Goal: Information Seeking & Learning: Learn about a topic

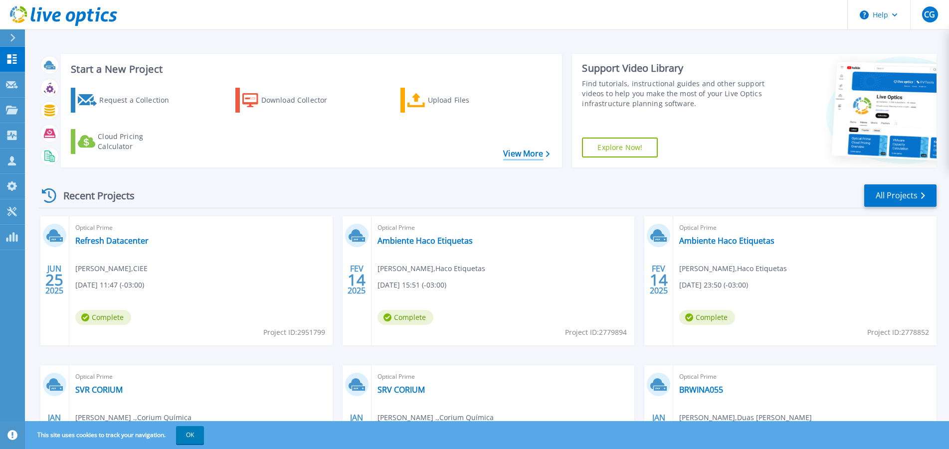
click at [505, 153] on link "View More" at bounding box center [526, 153] width 46 height 9
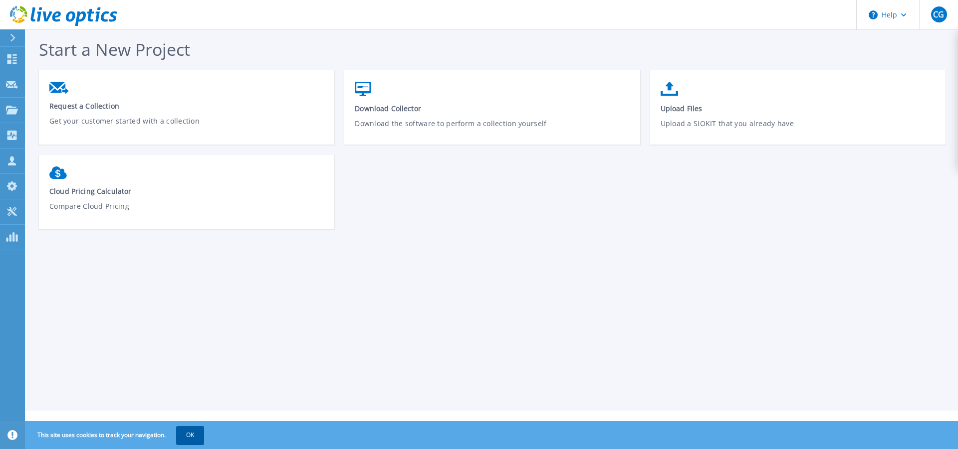
click at [204, 442] on button "OK" at bounding box center [190, 436] width 28 height 18
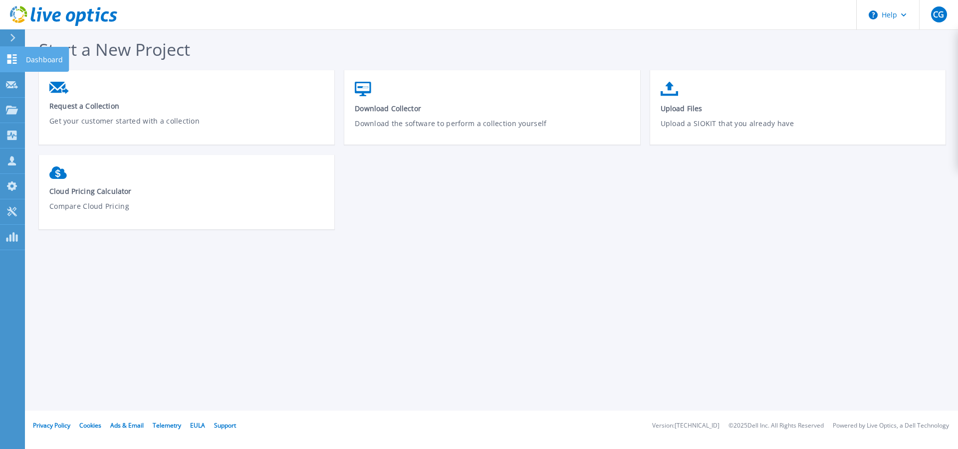
click at [13, 60] on icon at bounding box center [11, 58] width 9 height 9
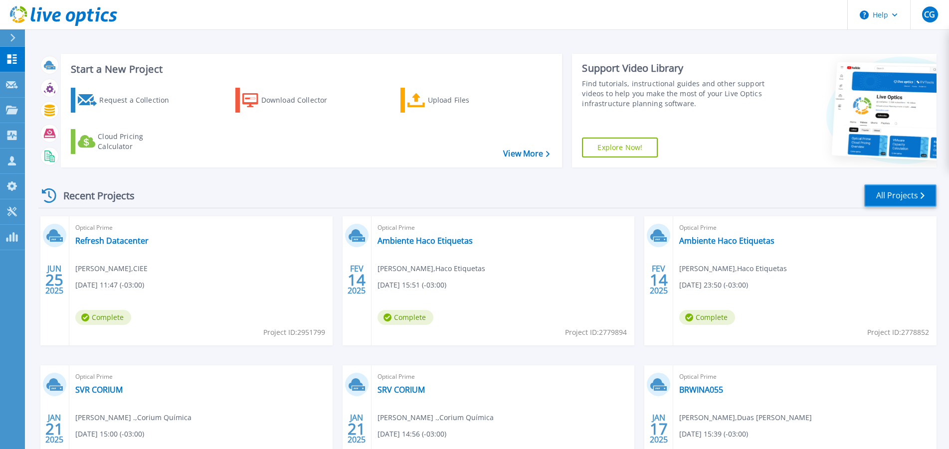
click at [934, 192] on link "All Projects" at bounding box center [900, 196] width 72 height 22
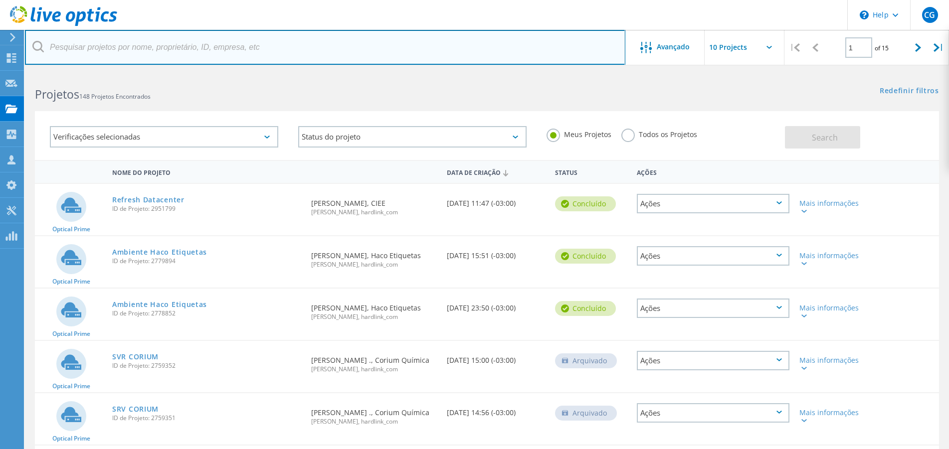
click at [196, 40] on input "text" at bounding box center [325, 47] width 601 height 35
type input "ciee"
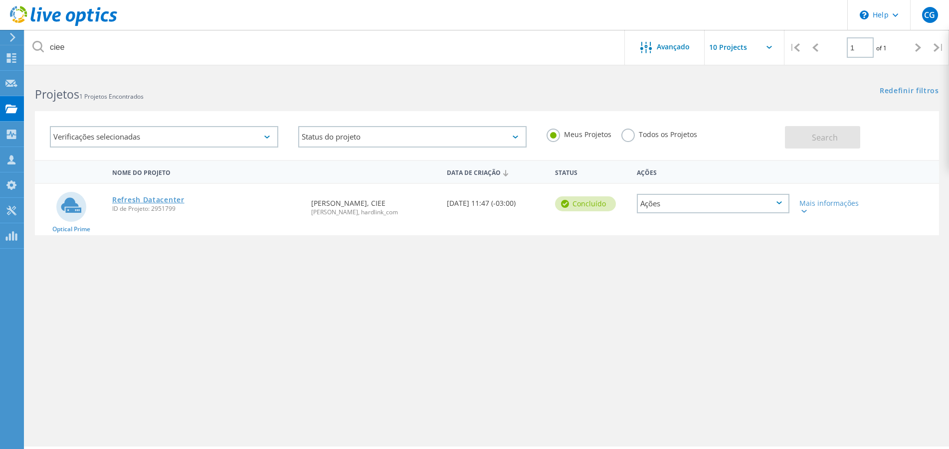
click at [151, 203] on link "Refresh Datacenter" at bounding box center [148, 200] width 72 height 7
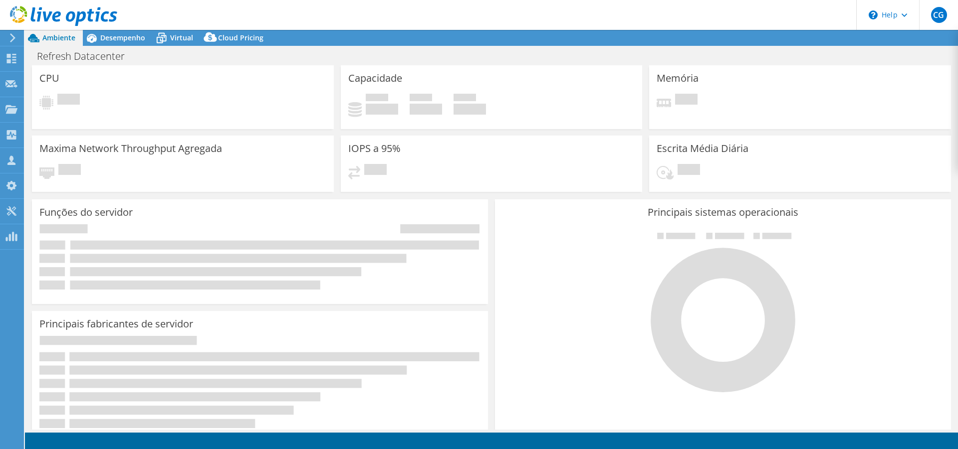
select select "SouthAmerica"
select select "BRL"
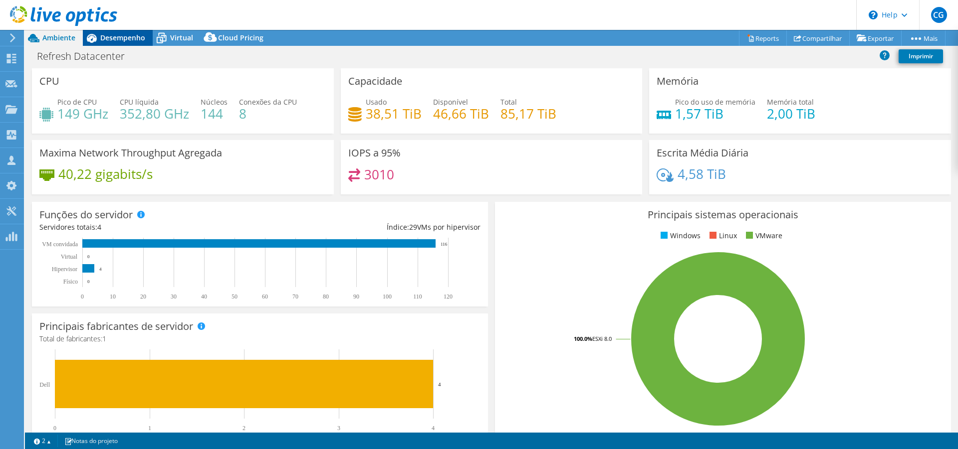
click at [129, 38] on span "Desempenho" at bounding box center [122, 37] width 45 height 9
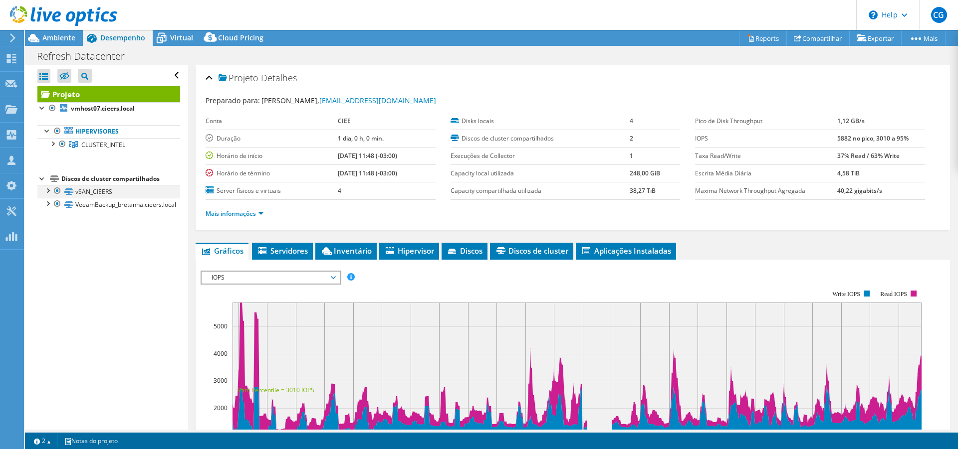
click at [50, 191] on div at bounding box center [47, 190] width 10 height 10
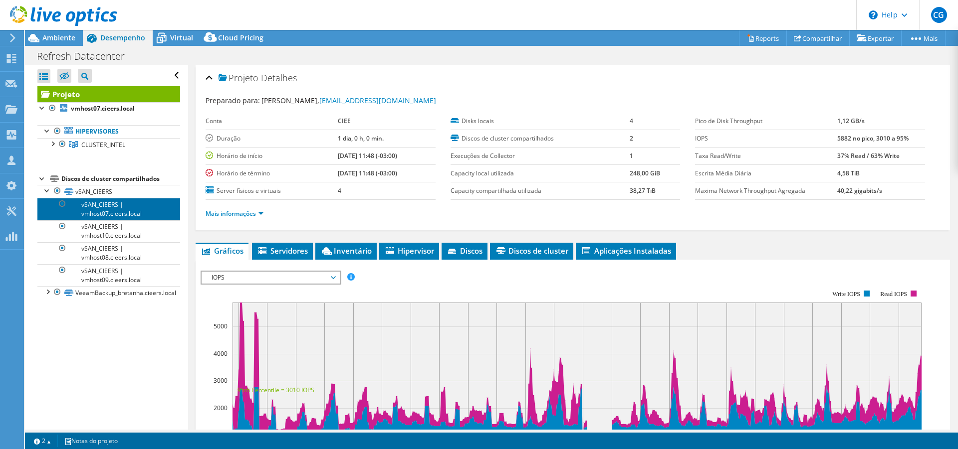
click at [101, 205] on link "vSAN_CIEERS | vmhost07.cieers.local" at bounding box center [108, 209] width 143 height 22
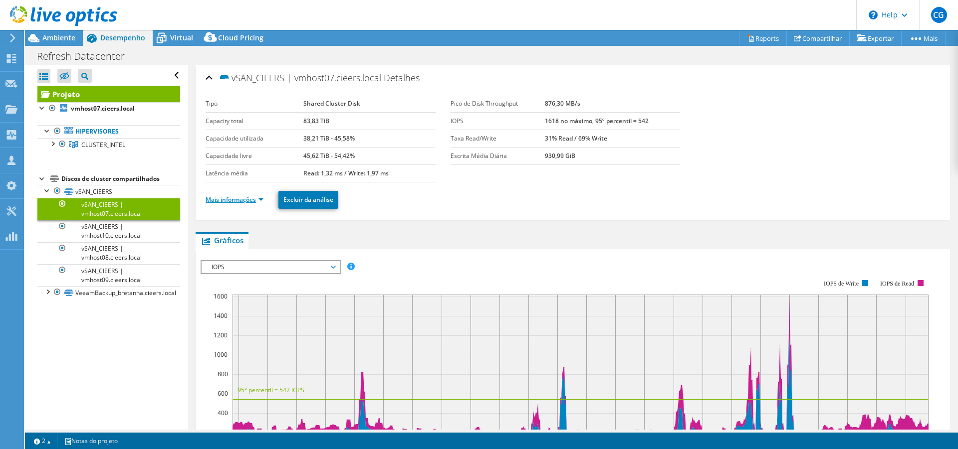
click at [248, 202] on link "Mais informações" at bounding box center [235, 200] width 58 height 8
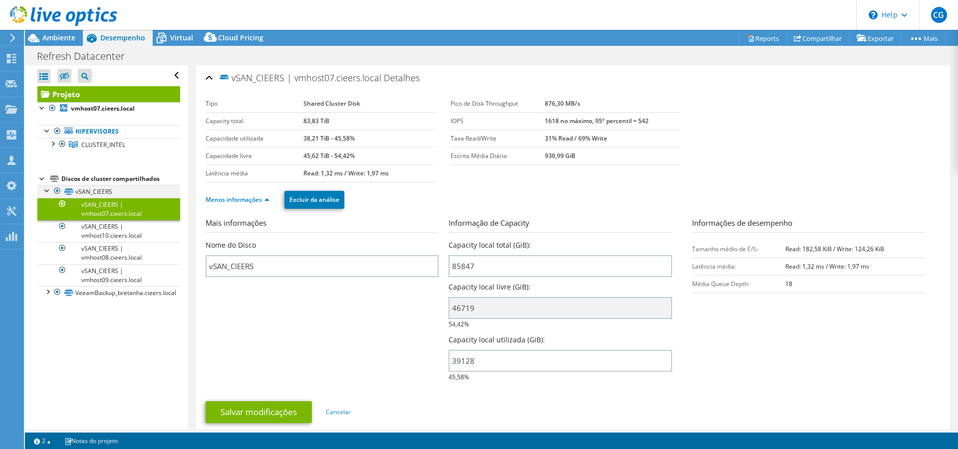
click at [47, 190] on div at bounding box center [47, 190] width 10 height 10
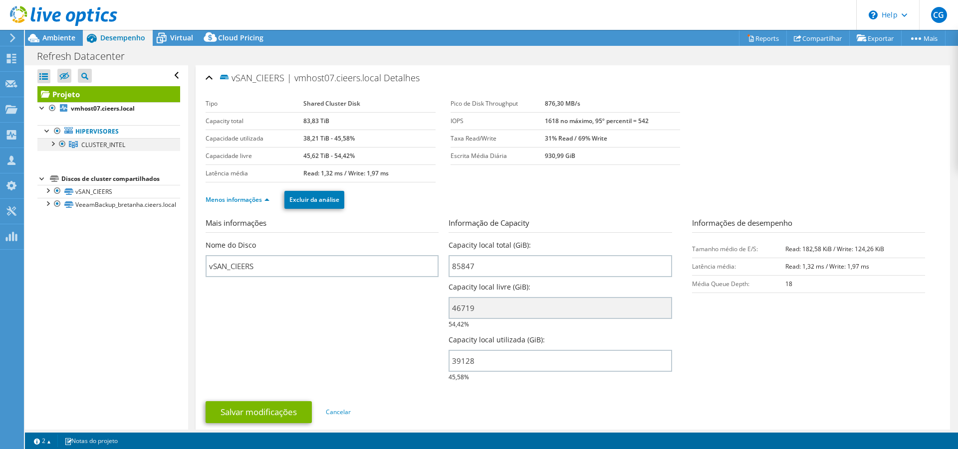
click at [54, 142] on div at bounding box center [52, 143] width 10 height 10
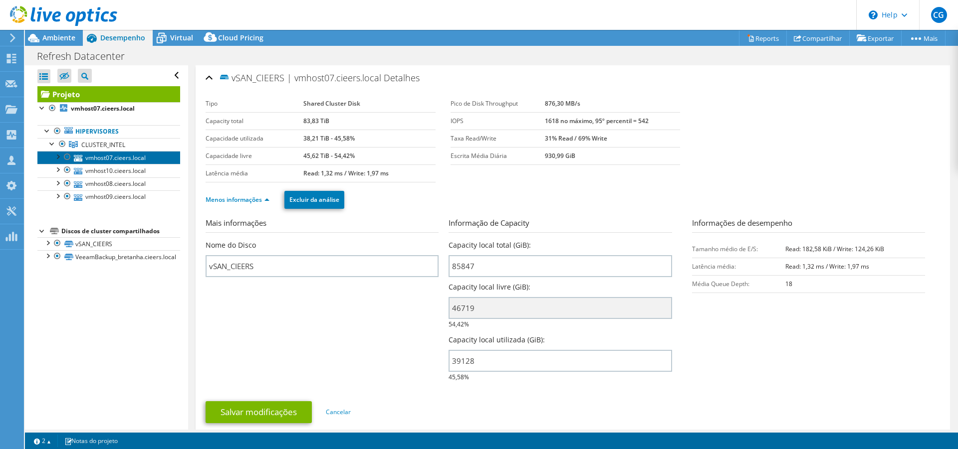
click at [126, 156] on link "vmhost07.cieers.local" at bounding box center [108, 157] width 143 height 13
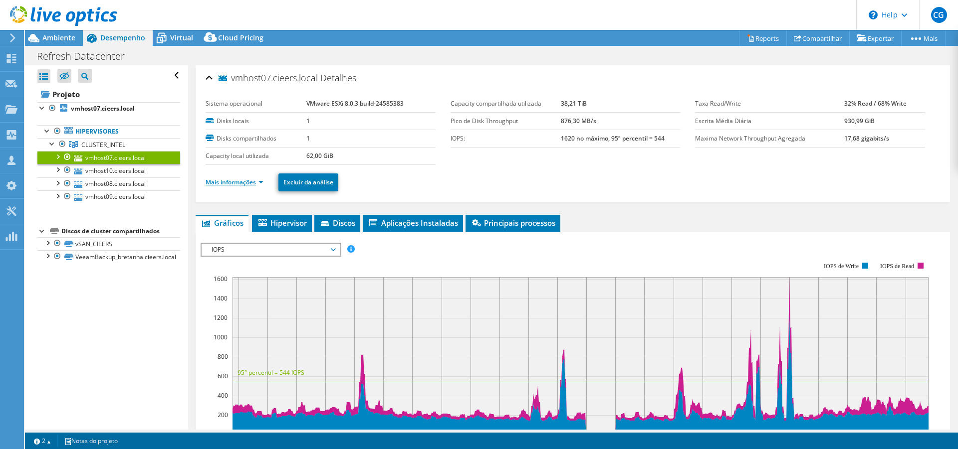
click at [242, 183] on link "Mais informações" at bounding box center [235, 182] width 58 height 8
